Goal: Task Accomplishment & Management: Complete application form

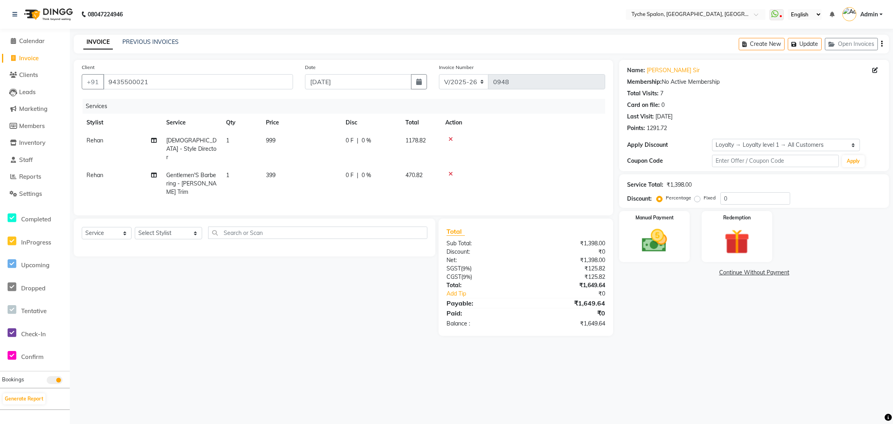
select select "6320"
select select "service"
select select "1: Object"
click at [805, 46] on button "Update" at bounding box center [805, 44] width 34 height 12
click at [25, 61] on span "Invoice" at bounding box center [29, 58] width 20 height 8
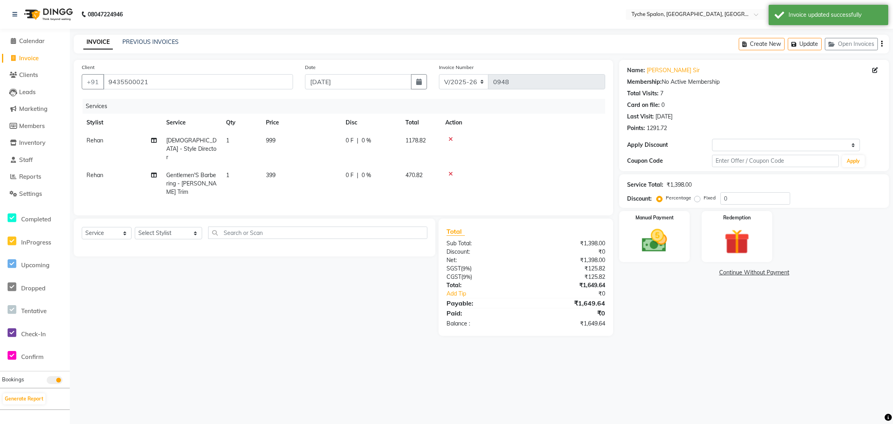
select select "service"
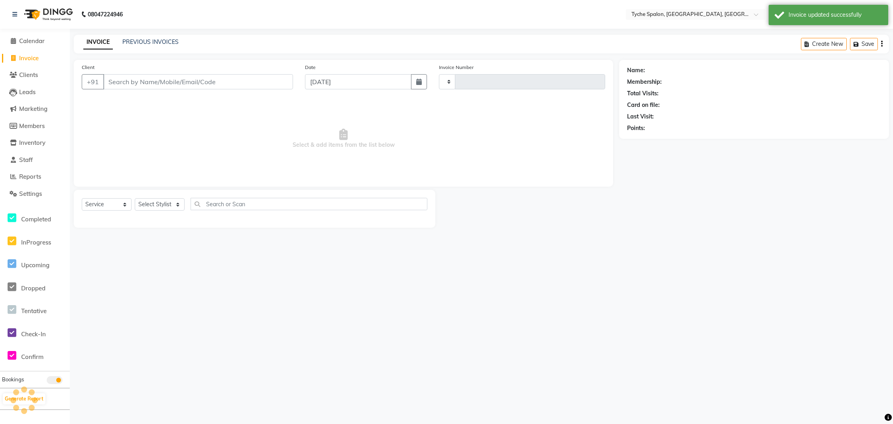
click at [28, 58] on span "Invoice" at bounding box center [29, 58] width 20 height 8
select select "service"
type input "0948"
click at [130, 77] on input "Client" at bounding box center [198, 81] width 190 height 15
select select "6320"
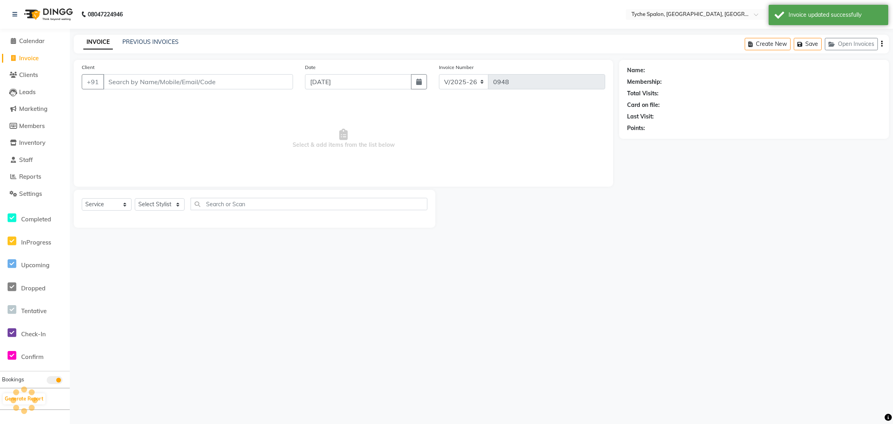
click at [128, 83] on input "Client" at bounding box center [198, 81] width 190 height 15
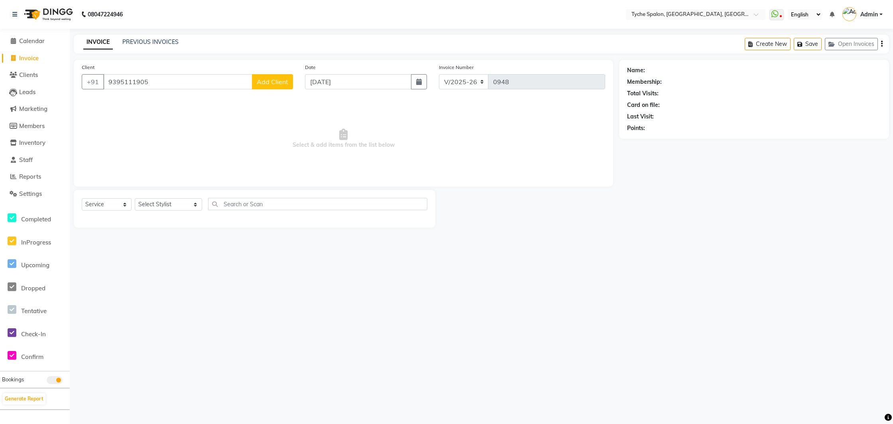
click at [212, 83] on input "9395111905" at bounding box center [177, 81] width 149 height 15
type input "9"
click at [175, 99] on span "9365111" at bounding box center [181, 100] width 28 height 8
type input "9365111905"
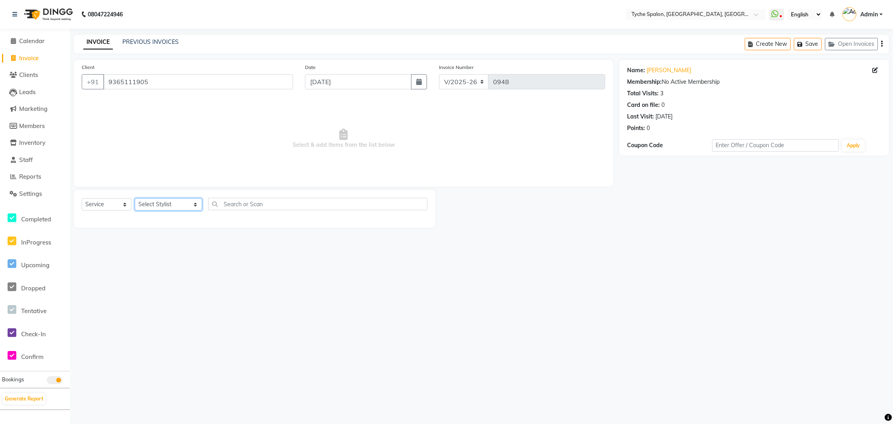
click at [166, 203] on select "Select Stylist [PERSON_NAME] [PERSON_NAME] [PERSON_NAME] [PERSON_NAME] [PERSON_…" at bounding box center [168, 204] width 67 height 12
select select "48344"
click at [135, 198] on select "Select Stylist [PERSON_NAME] [PERSON_NAME] [PERSON_NAME] [PERSON_NAME] [PERSON_…" at bounding box center [168, 204] width 67 height 12
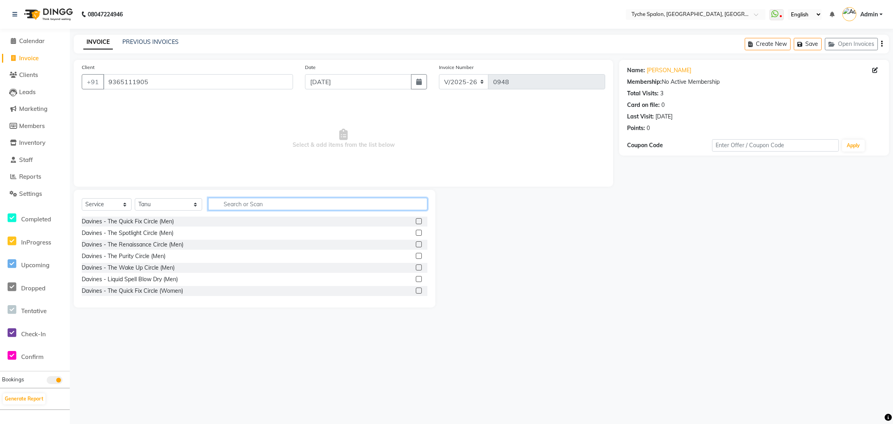
click at [221, 205] on input "text" at bounding box center [318, 204] width 220 height 12
type input "G"
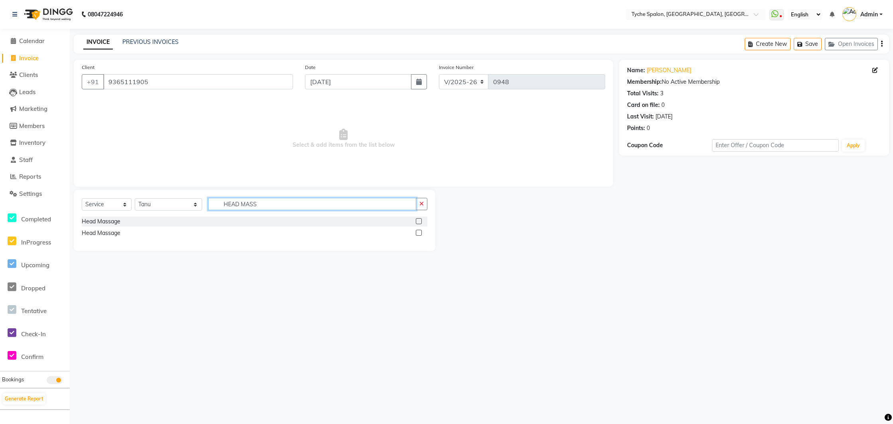
type input "HEAD MASS"
click at [417, 223] on label at bounding box center [419, 221] width 6 height 6
click at [417, 223] on input "checkbox" at bounding box center [418, 221] width 5 height 5
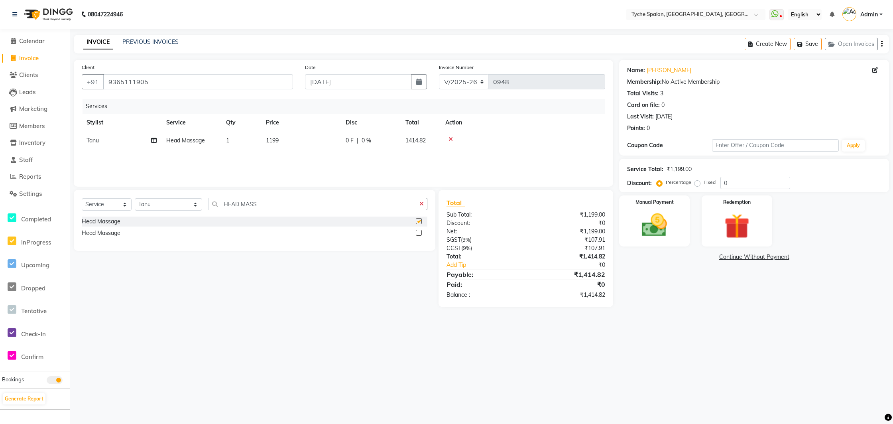
checkbox input "false"
click at [809, 49] on button "Save" at bounding box center [808, 44] width 28 height 12
